Goal: Task Accomplishment & Management: Use online tool/utility

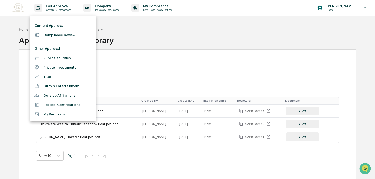
click at [143, 72] on div at bounding box center [187, 89] width 375 height 179
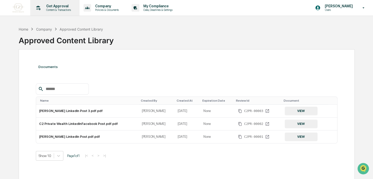
click at [52, 8] on p "Get Approval" at bounding box center [57, 6] width 31 height 4
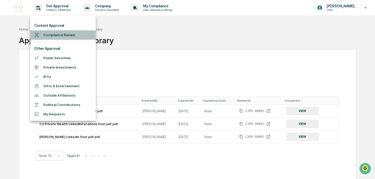
click at [56, 32] on li "Compliance Review" at bounding box center [63, 34] width 66 height 9
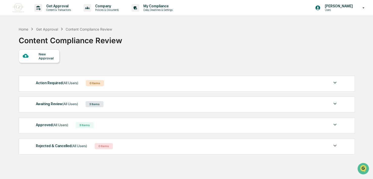
click at [94, 104] on div "3 Items" at bounding box center [95, 104] width 18 height 6
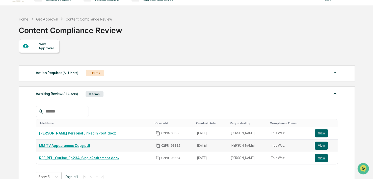
scroll to position [50, 0]
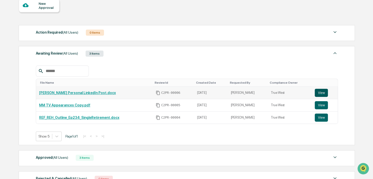
click at [318, 93] on button "View" at bounding box center [321, 93] width 13 height 8
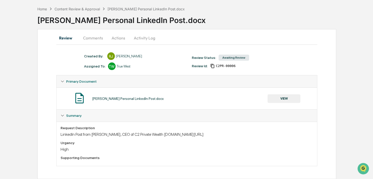
click at [90, 36] on button "Comments" at bounding box center [93, 38] width 28 height 12
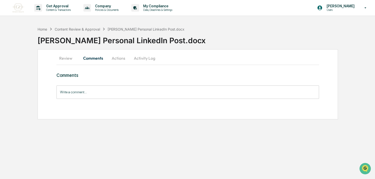
click at [119, 57] on button "Actions" at bounding box center [118, 58] width 23 height 12
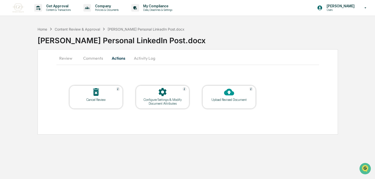
click at [96, 90] on icon at bounding box center [96, 92] width 6 height 8
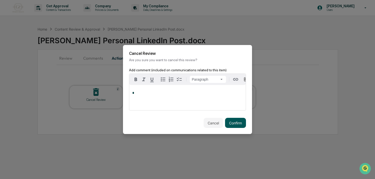
click at [238, 123] on button "Confirm" at bounding box center [235, 123] width 21 height 10
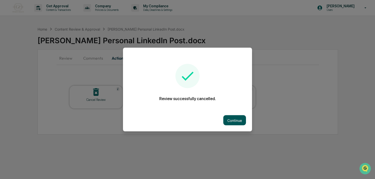
click at [235, 117] on button "Continue" at bounding box center [234, 120] width 23 height 10
